Goal: Navigation & Orientation: Go to known website

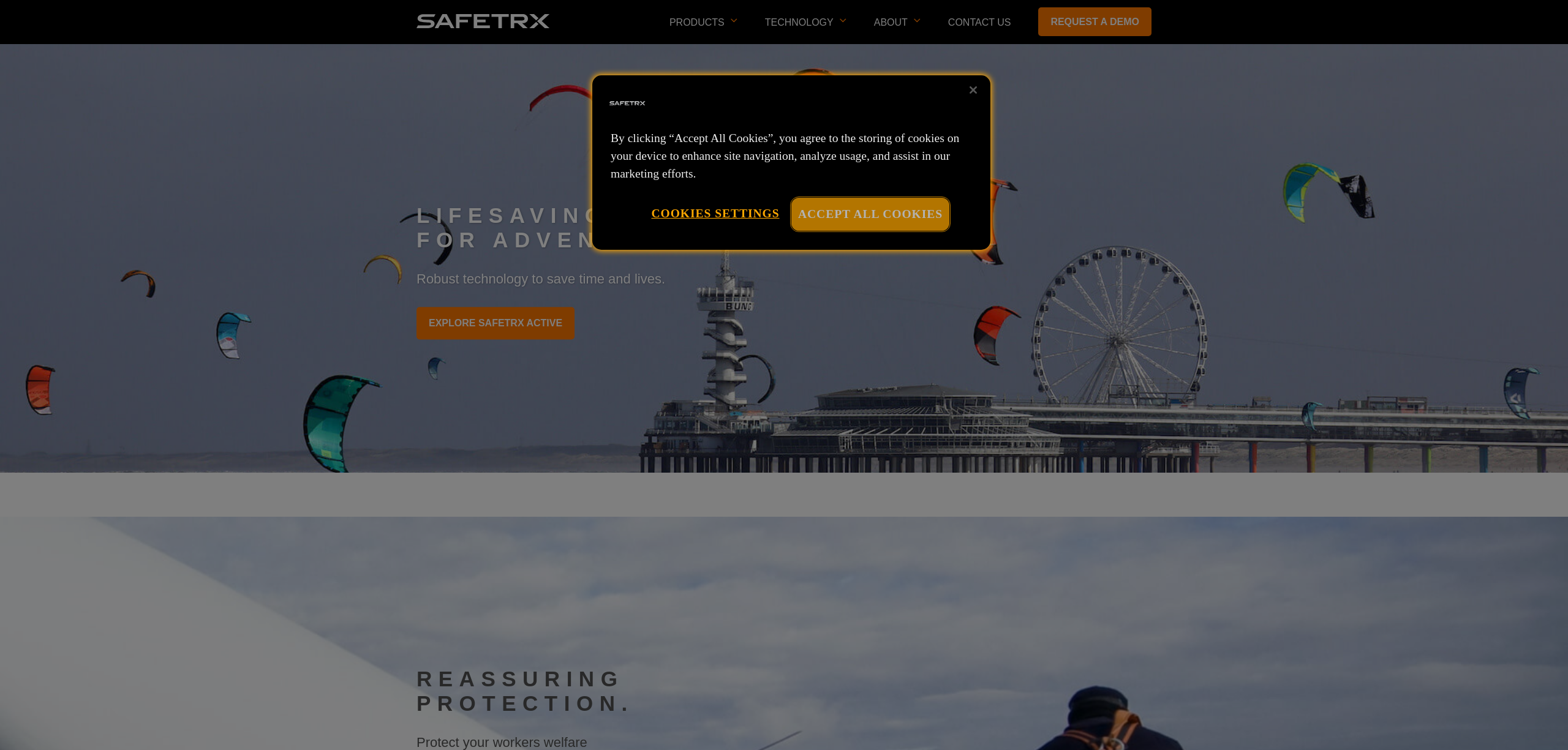
click at [921, 215] on button "Accept All Cookies" at bounding box center [870, 214] width 158 height 32
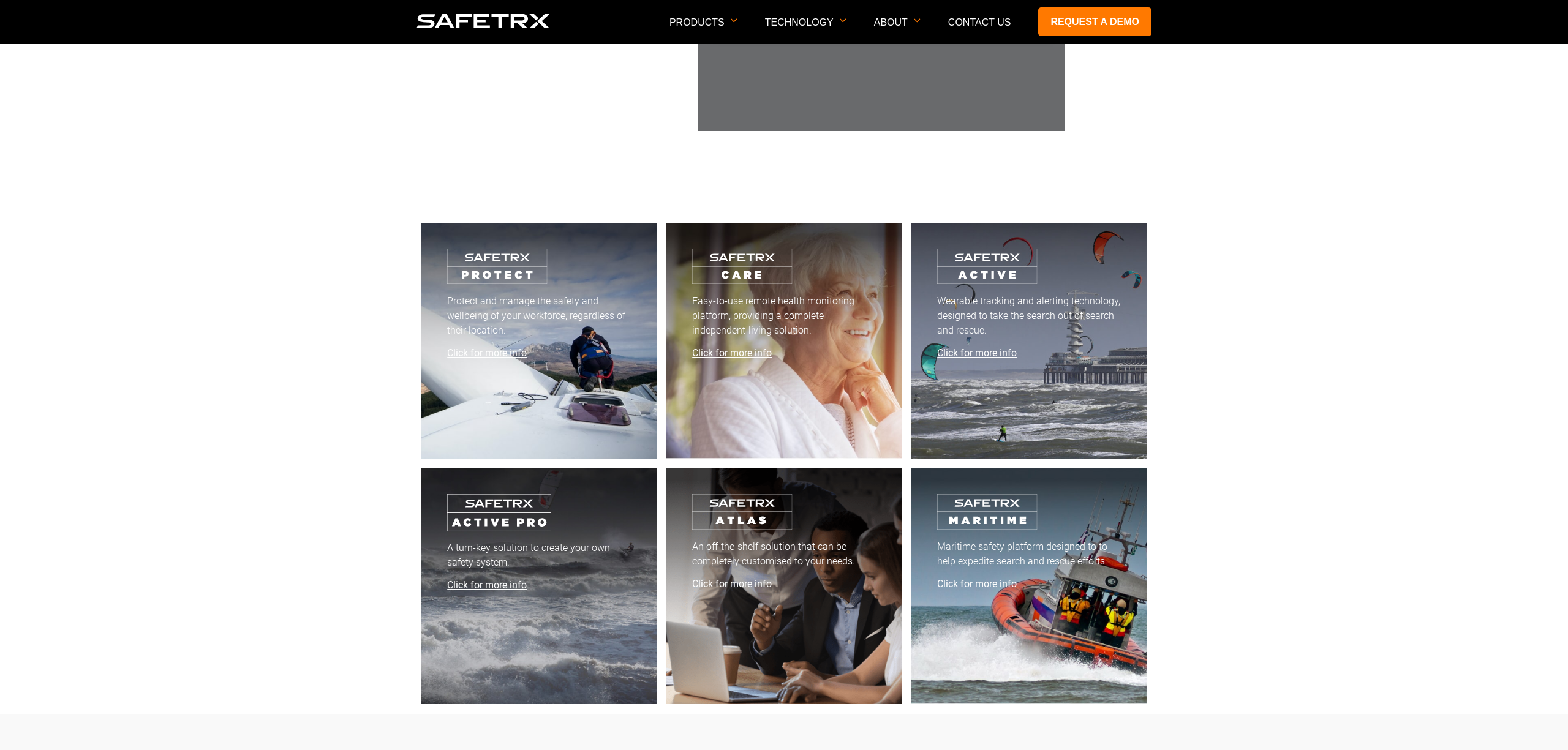
scroll to position [6402, 0]
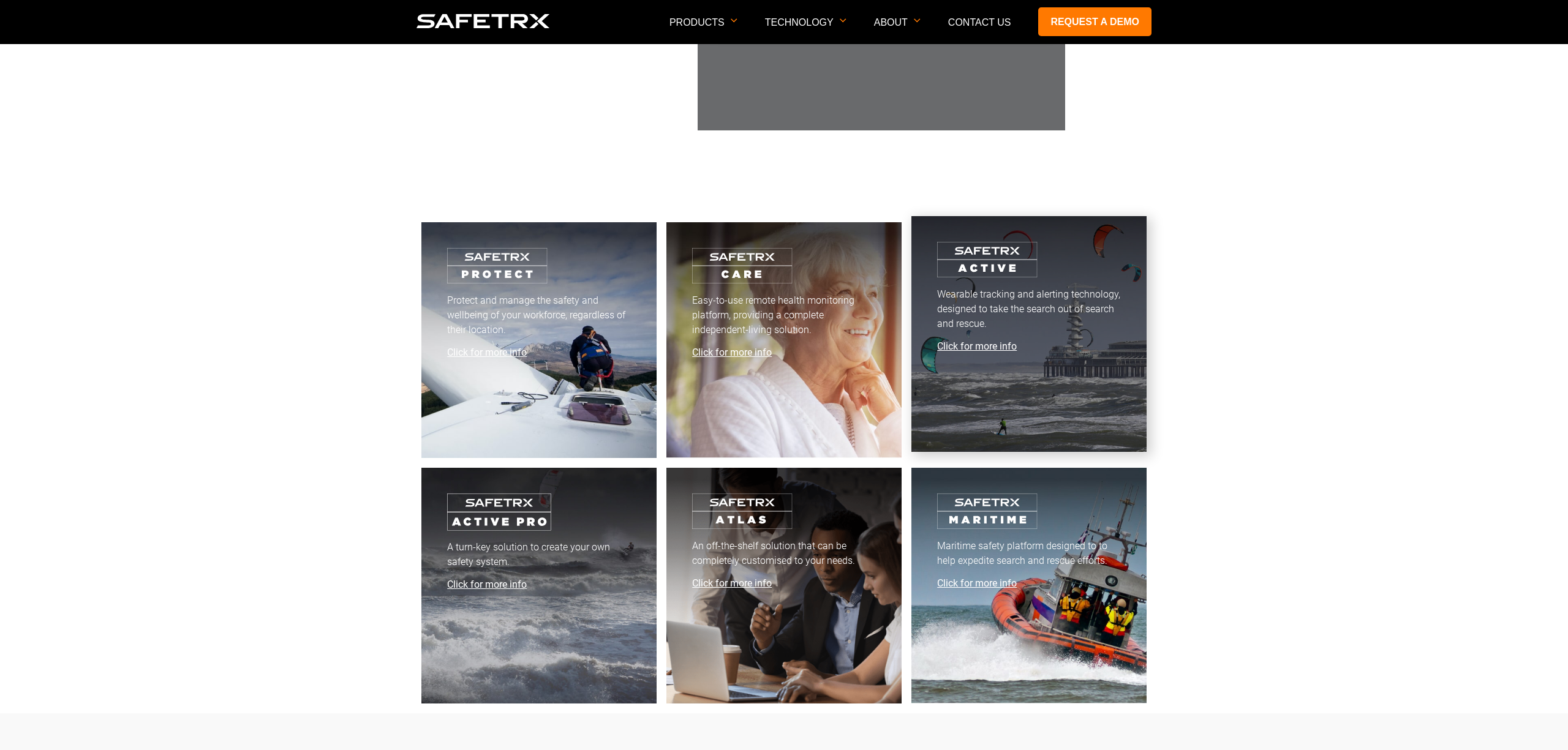
click at [984, 345] on span "Click for more info" at bounding box center [977, 346] width 80 height 12
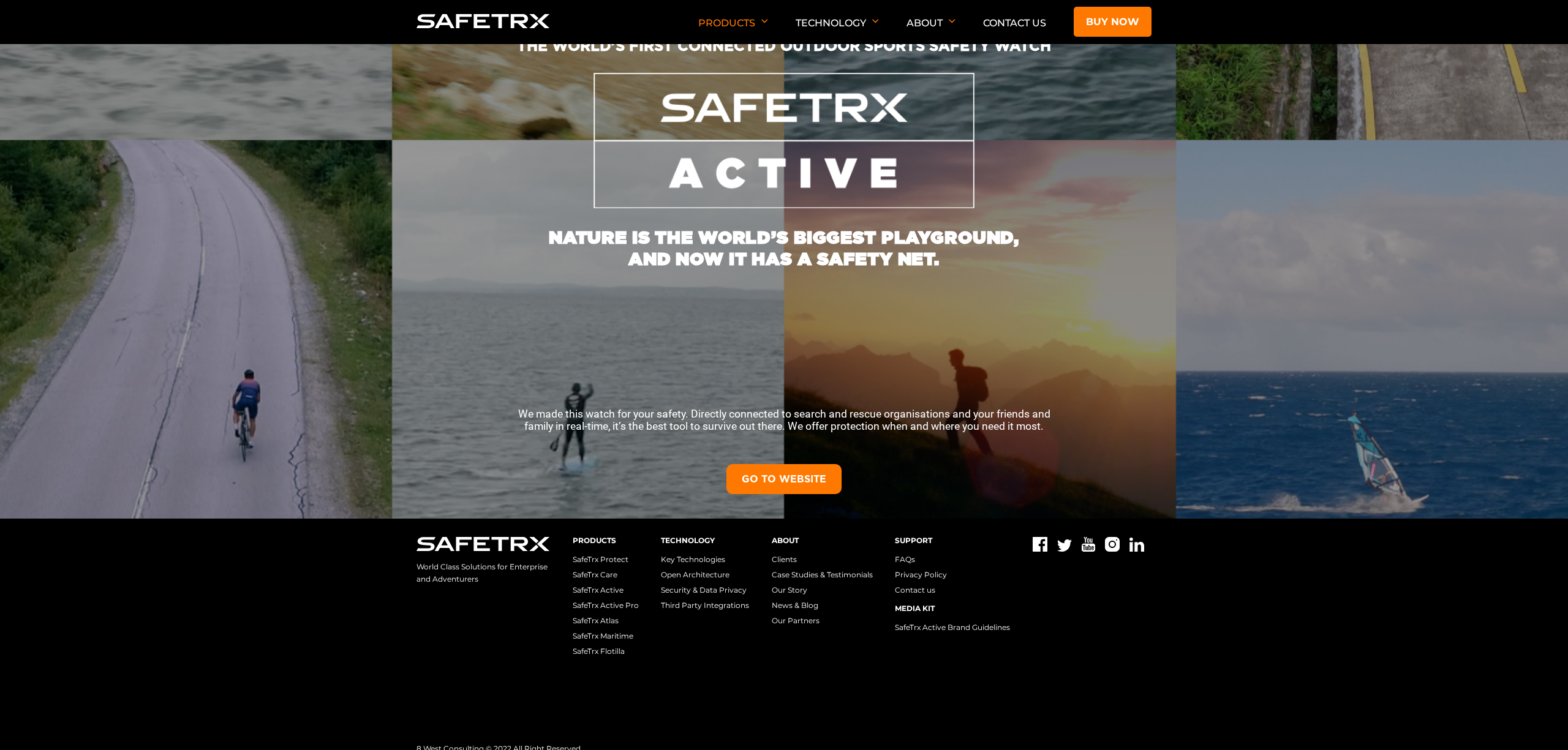
scroll to position [251, 0]
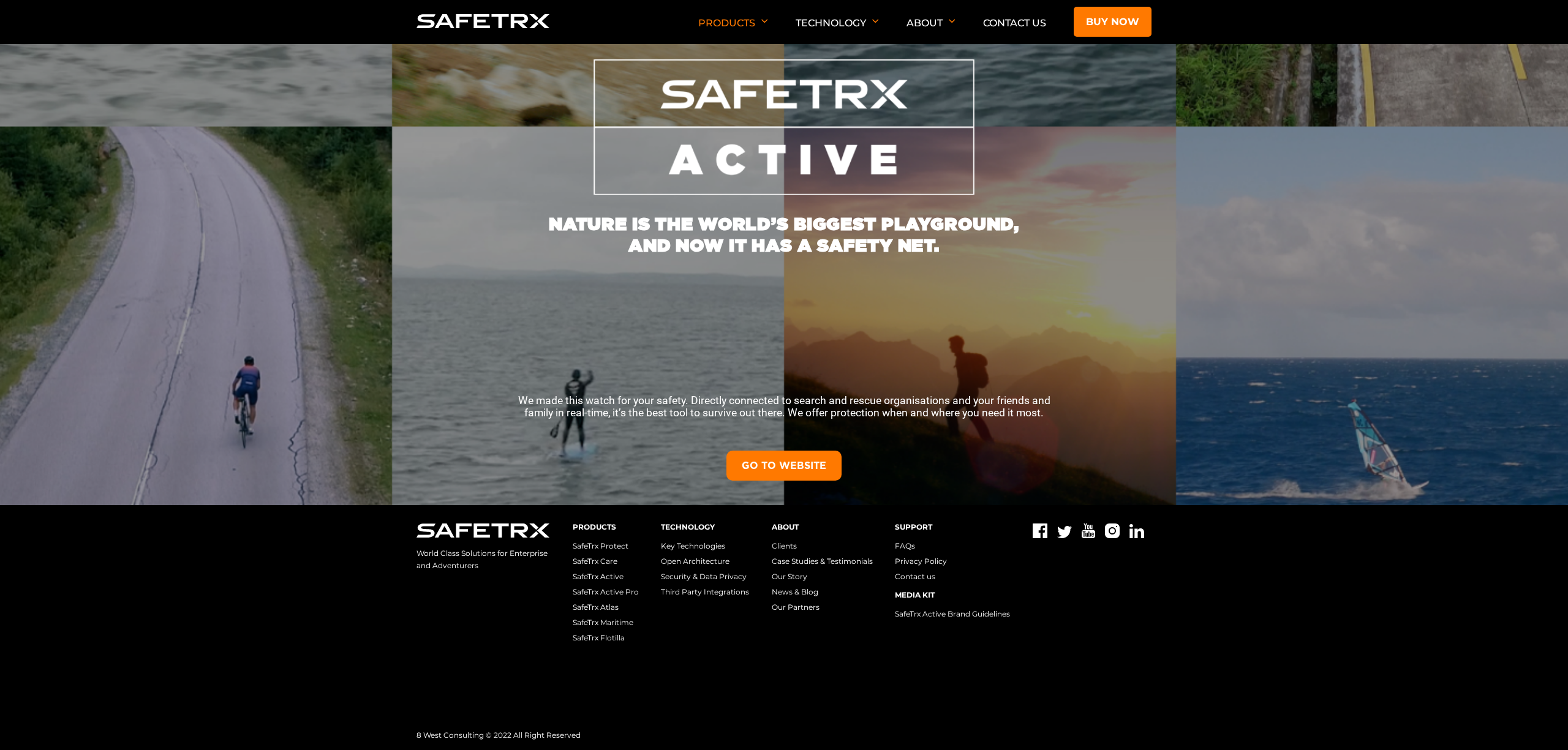
click at [815, 464] on link "GO TO WEBSITE" at bounding box center [784, 465] width 115 height 30
